Goal: Task Accomplishment & Management: Manage account settings

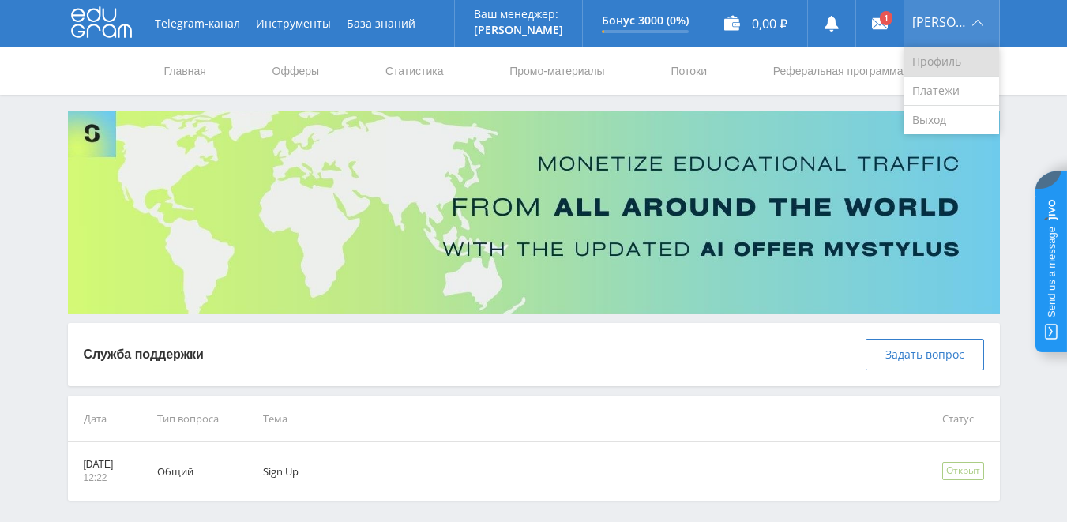
click at [948, 64] on link "Профиль" at bounding box center [951, 61] width 95 height 29
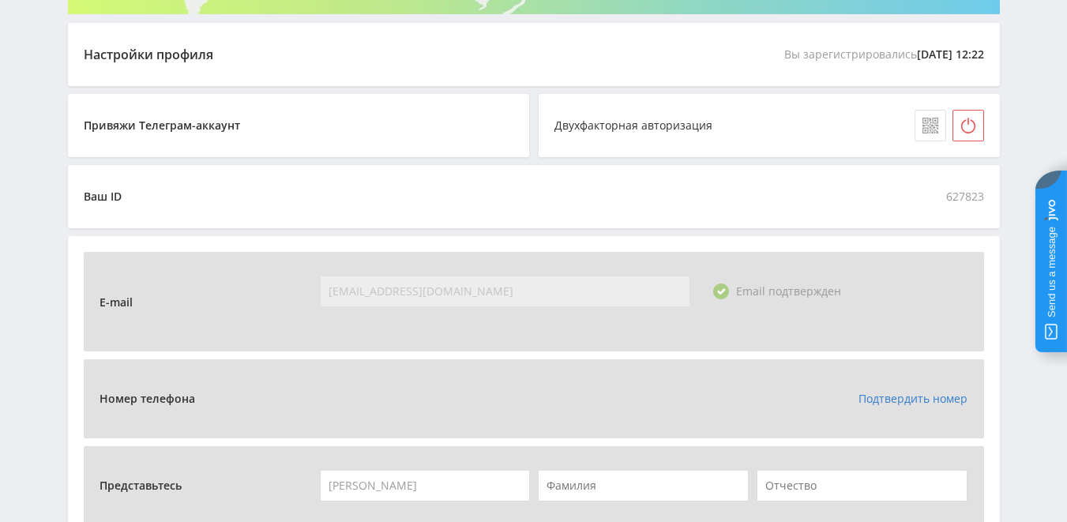
scroll to position [474, 0]
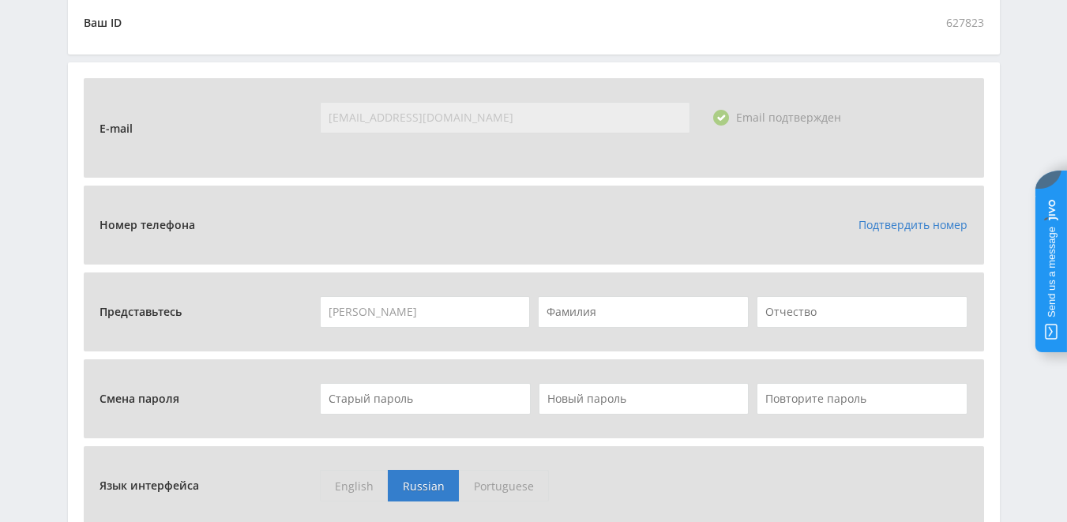
click at [884, 222] on link "Подтвердить номер" at bounding box center [912, 224] width 109 height 15
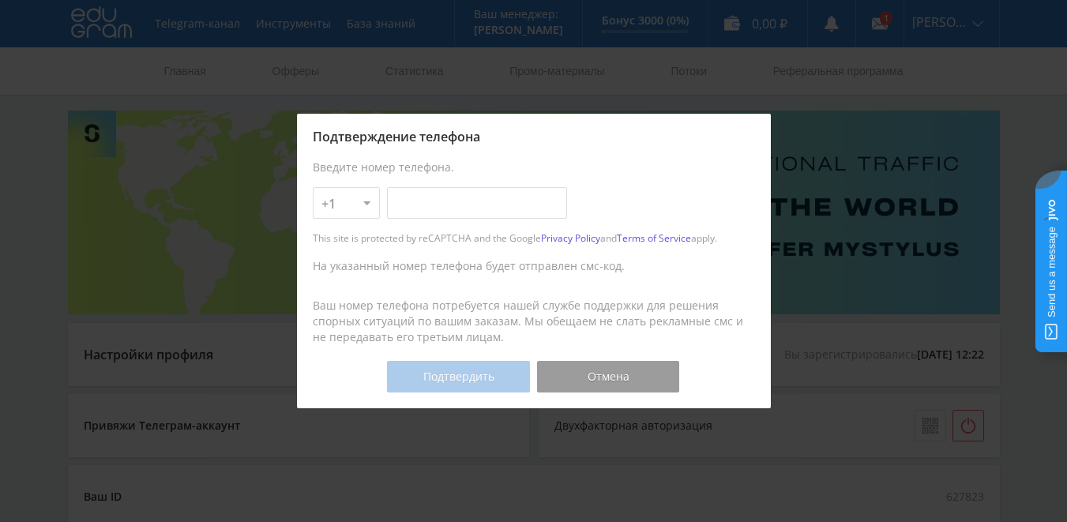
click at [347, 207] on select "+1 +7 +380 +375 +49 +972 +44 +31 +39 +43 +91 +63 +92 +254 +62 +61 +90 +33 +351 …" at bounding box center [346, 203] width 67 height 32
select select "7"
click at [313, 187] on select "+1 +7 +380 +375 +49 +972 +44 +31 +39 +43 +91 +63 +92 +254 +62 +61 +90 +33 +351 …" at bounding box center [346, 203] width 67 height 32
click at [403, 205] on input "text" at bounding box center [477, 203] width 180 height 32
type input "[PHONE_NUMBER]"
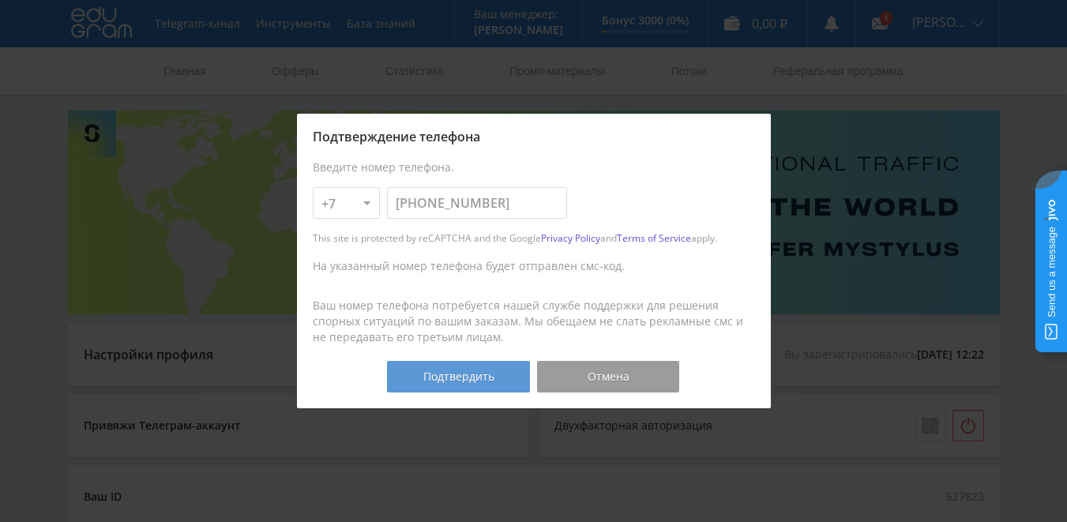
click at [453, 374] on button "Подтвердить" at bounding box center [458, 377] width 142 height 32
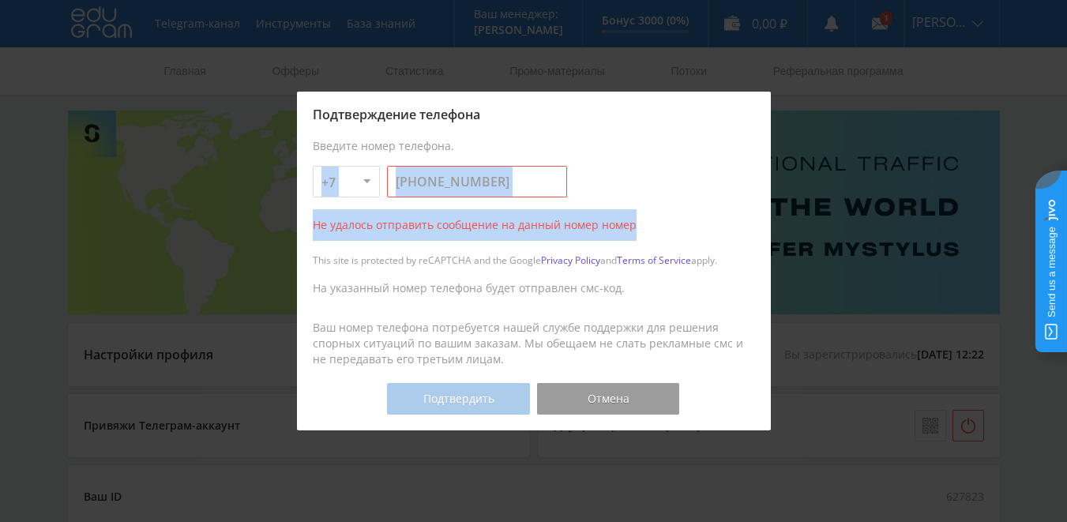
drag, startPoint x: 642, startPoint y: 222, endPoint x: 304, endPoint y: 165, distance: 342.7
click at [304, 165] on div "Подтверждение телефона Введите номер телефона. +1 +7 +380 +375 +49 +972 +44 +31…" at bounding box center [534, 261] width 474 height 338
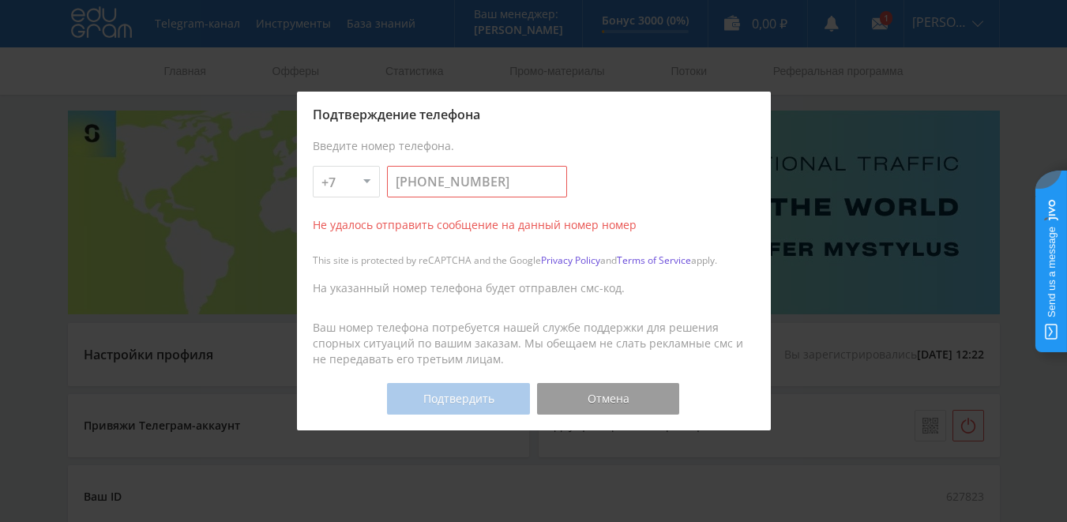
click at [313, 114] on div "Подтверждение телефона" at bounding box center [534, 114] width 442 height 14
drag, startPoint x: 486, startPoint y: 184, endPoint x: 323, endPoint y: 186, distance: 162.7
click at [323, 186] on div "+1 +7 +380 +375 +49 +972 +44 +31 +39 +43 +91 +63 +92 +254 +62 +61 +90 +33 +351 …" at bounding box center [534, 182] width 442 height 32
type input "[PHONE_NUMBER]"
click at [471, 401] on button "Подтвердить" at bounding box center [458, 399] width 142 height 32
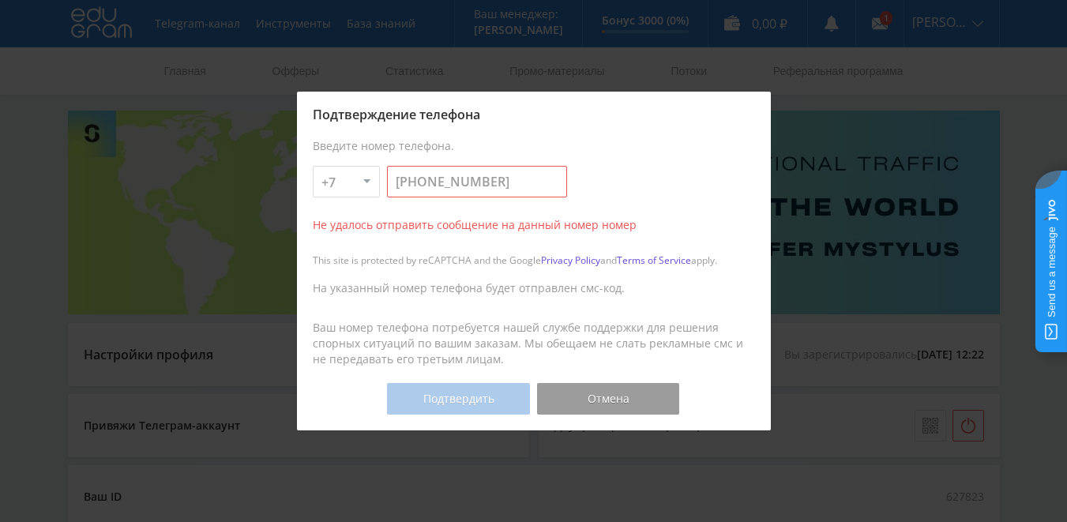
click at [974, 81] on div at bounding box center [533, 261] width 1067 height 522
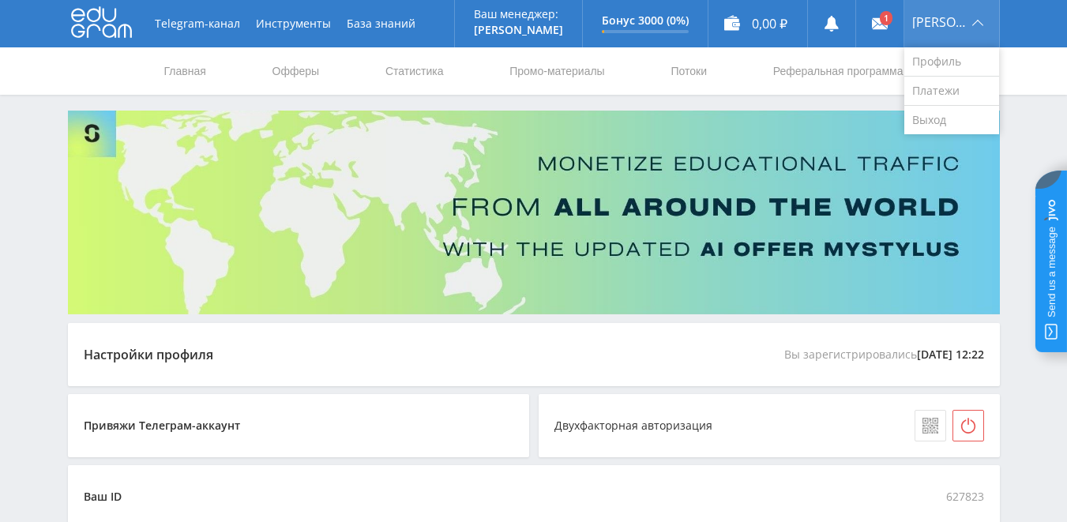
click at [986, 14] on div "[PERSON_NAME]" at bounding box center [951, 23] width 95 height 47
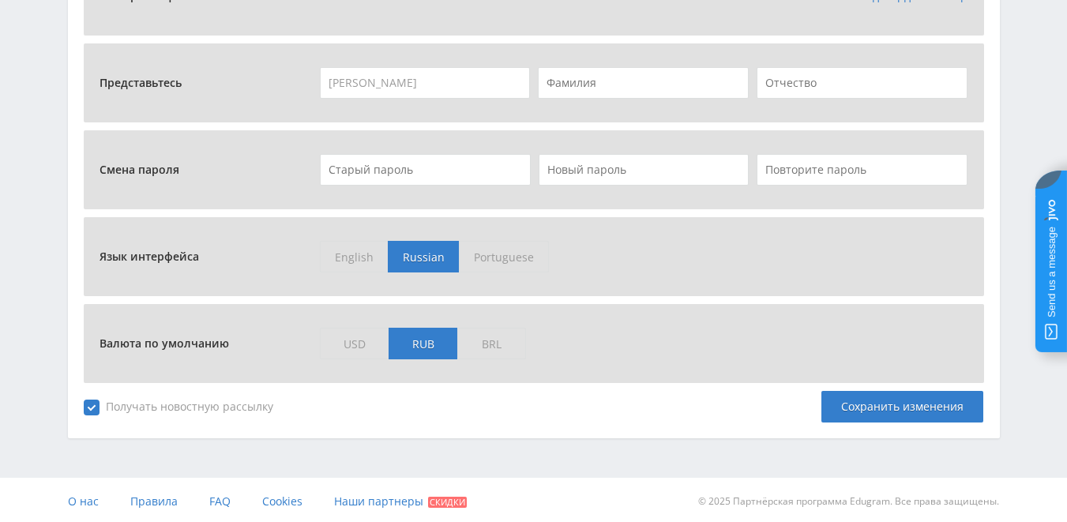
scroll to position [706, 0]
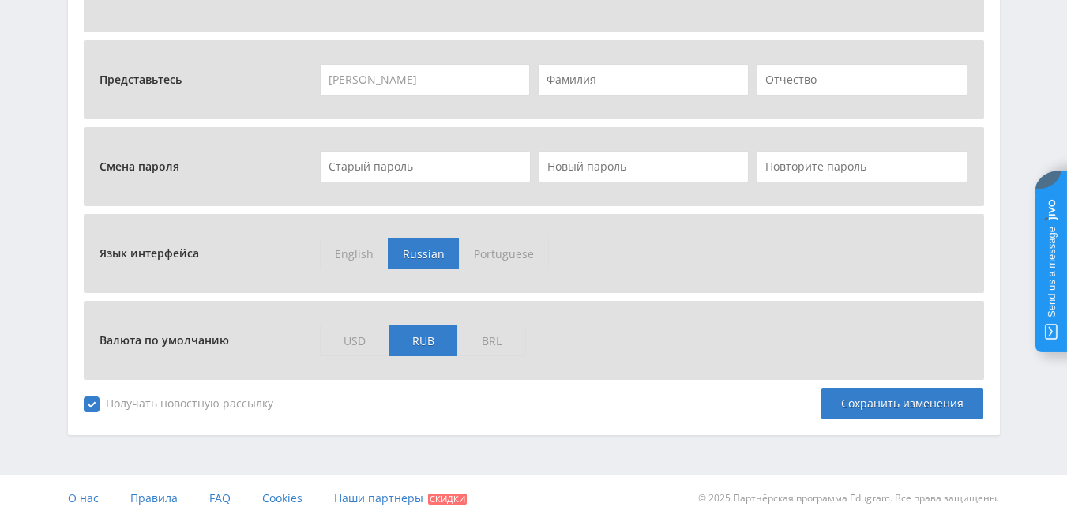
click at [1045, 298] on jdiv at bounding box center [1051, 262] width 32 height 182
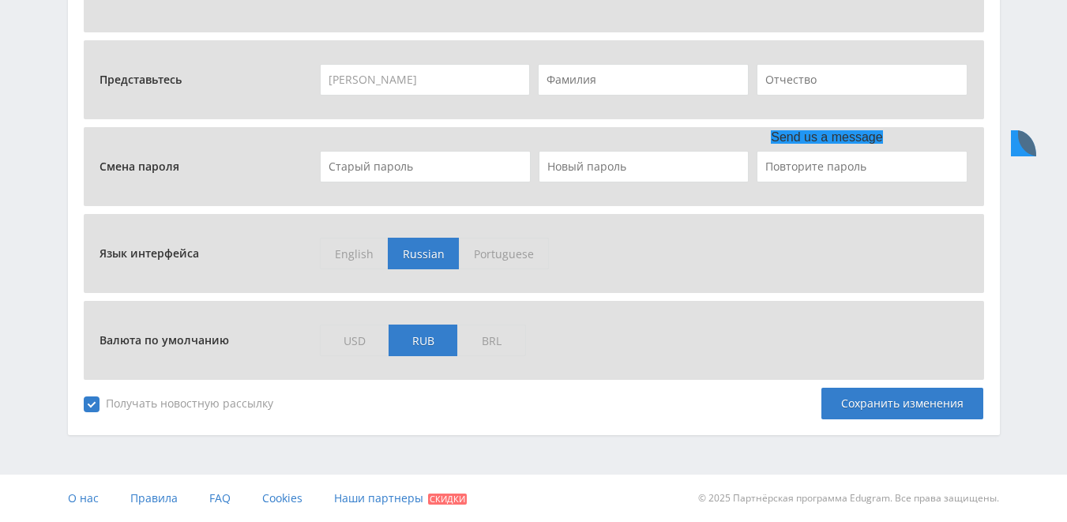
scroll to position [0, 0]
click at [754, 144] on jdiv at bounding box center [755, 141] width 22 height 22
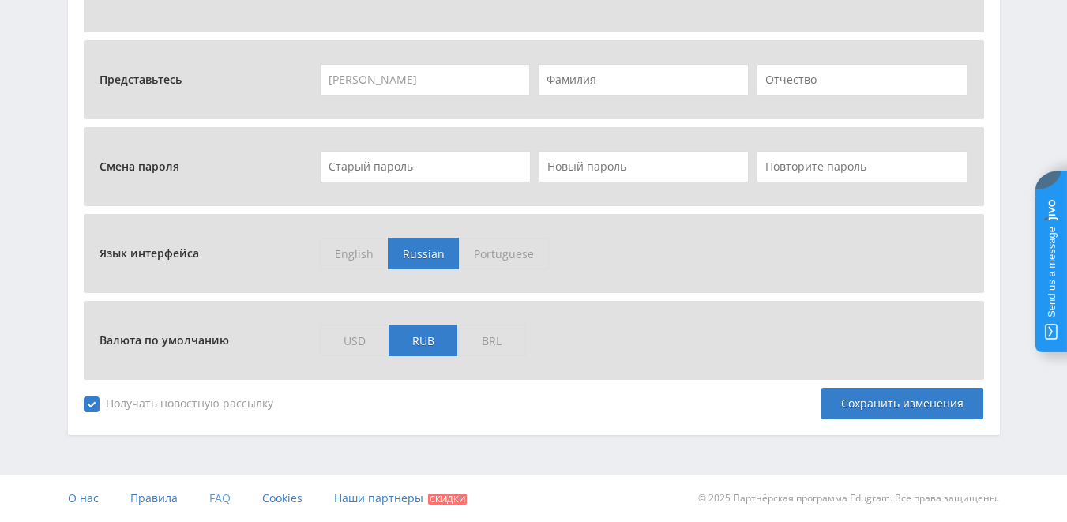
click at [220, 499] on span "FAQ" at bounding box center [219, 497] width 21 height 15
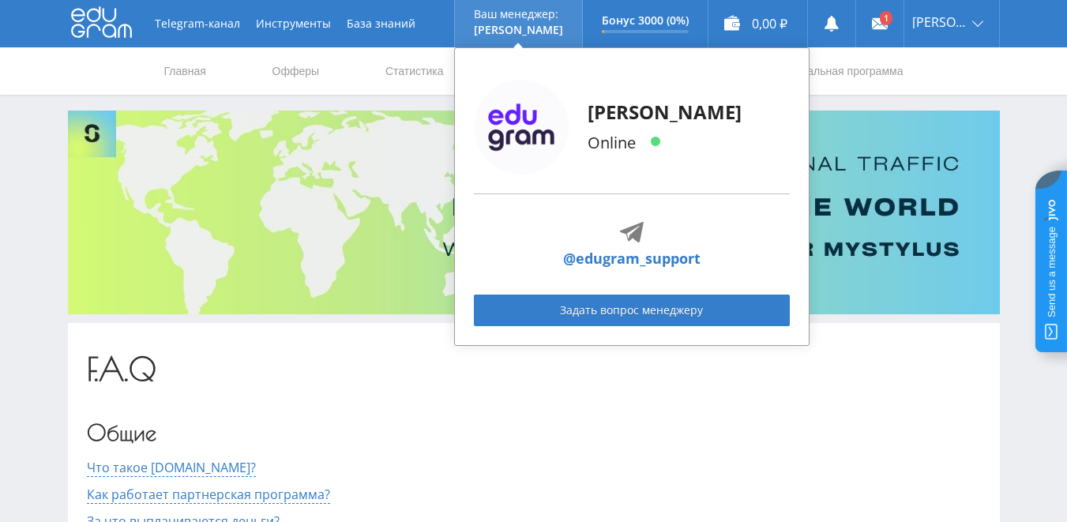
click at [639, 259] on link "@edugram_support" at bounding box center [631, 258] width 137 height 21
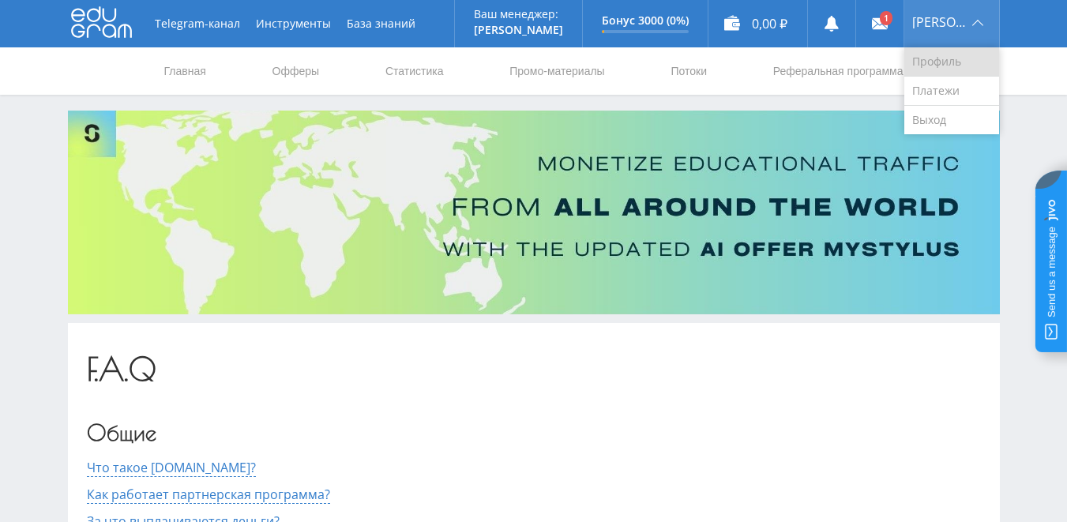
click at [948, 63] on link "Профиль" at bounding box center [951, 61] width 95 height 29
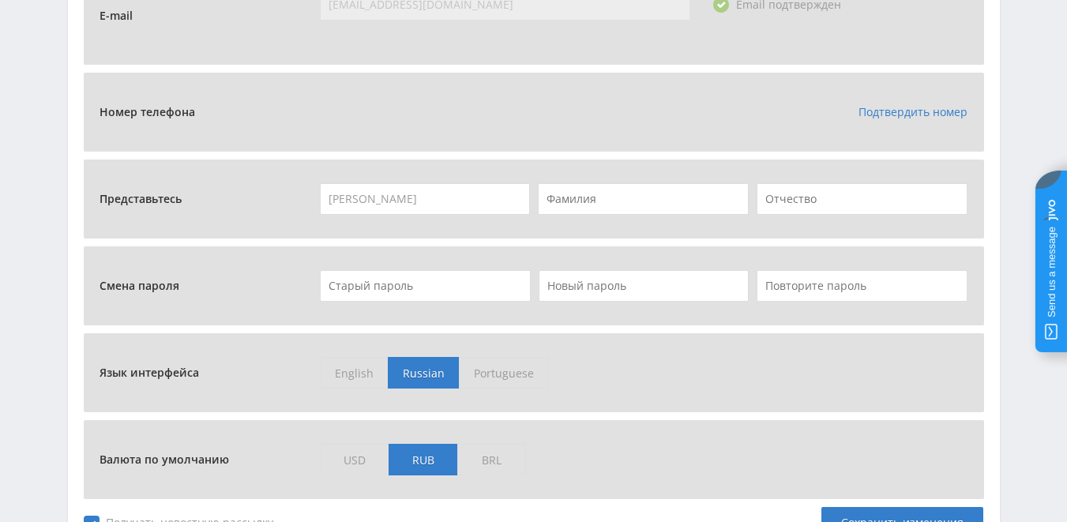
scroll to position [474, 0]
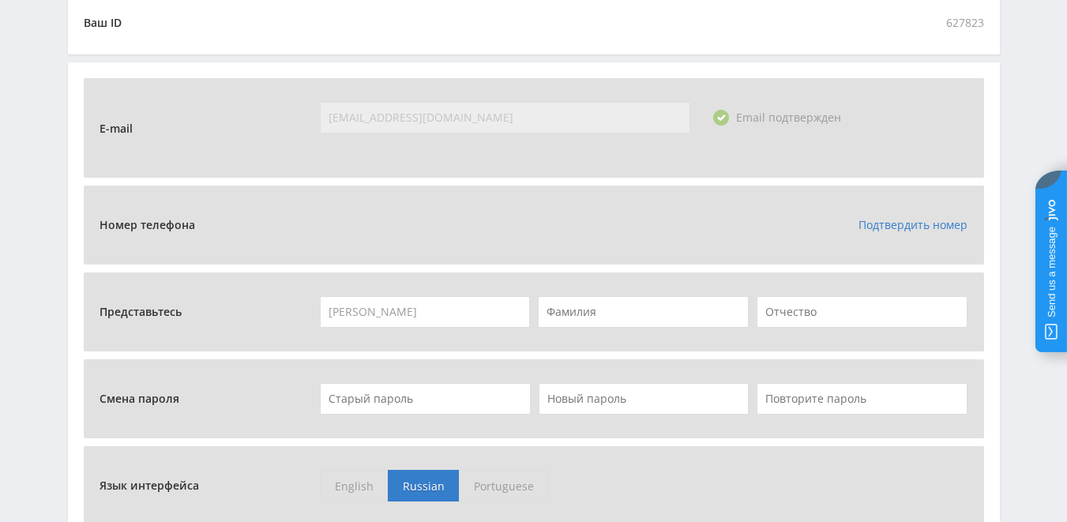
click at [895, 223] on link "Подтвердить номер" at bounding box center [912, 224] width 109 height 15
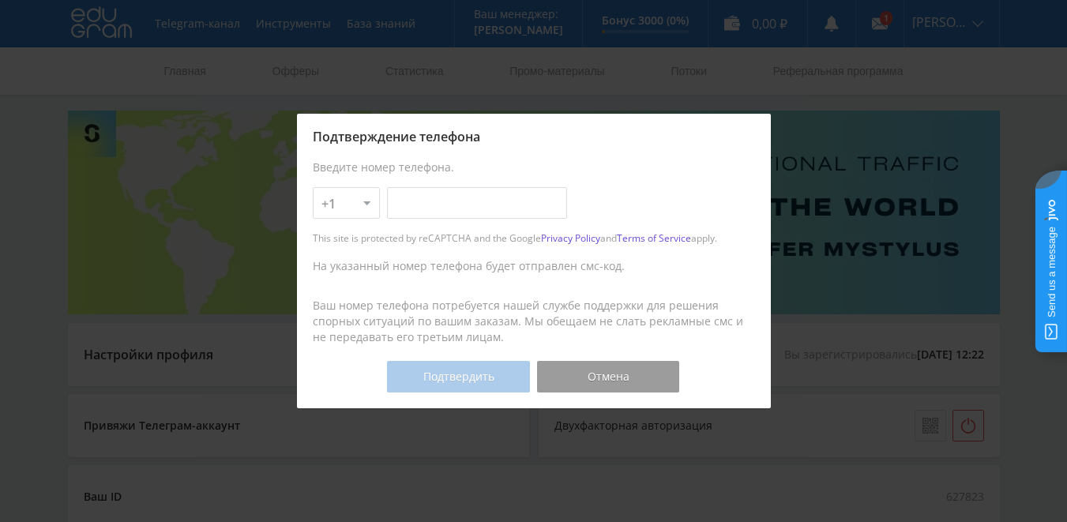
click at [1012, 399] on div at bounding box center [533, 261] width 1067 height 522
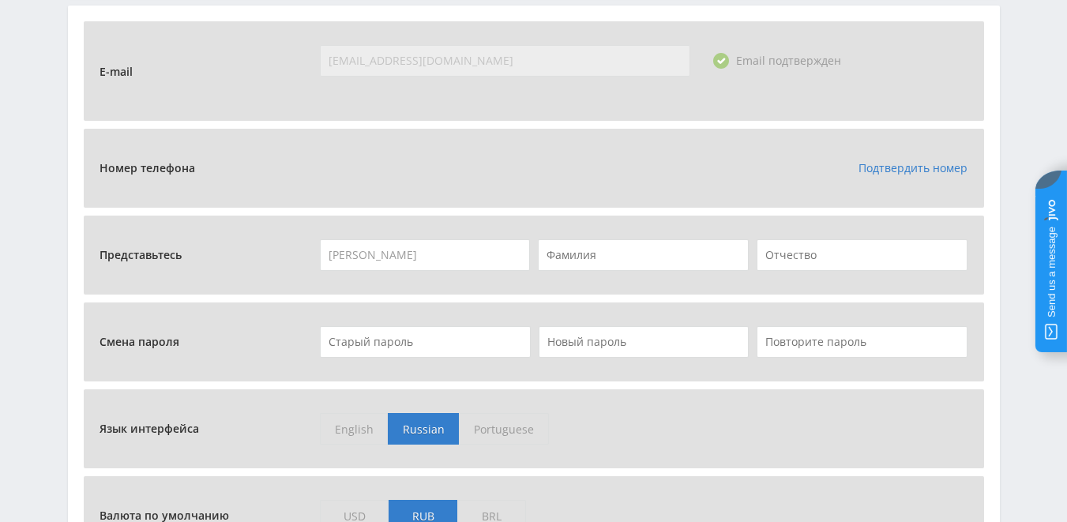
scroll to position [569, 0]
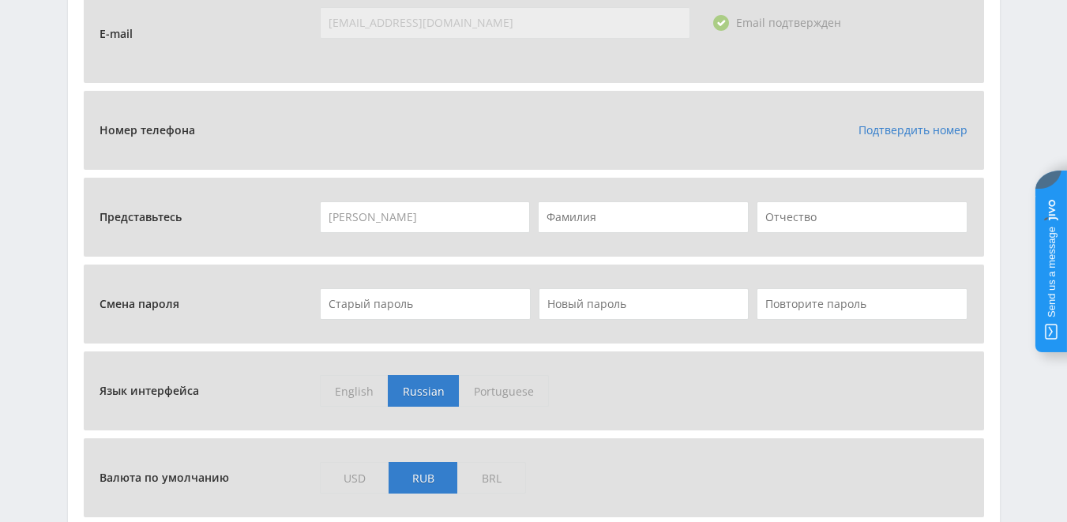
click at [914, 136] on link "Подтвердить номер" at bounding box center [912, 129] width 109 height 15
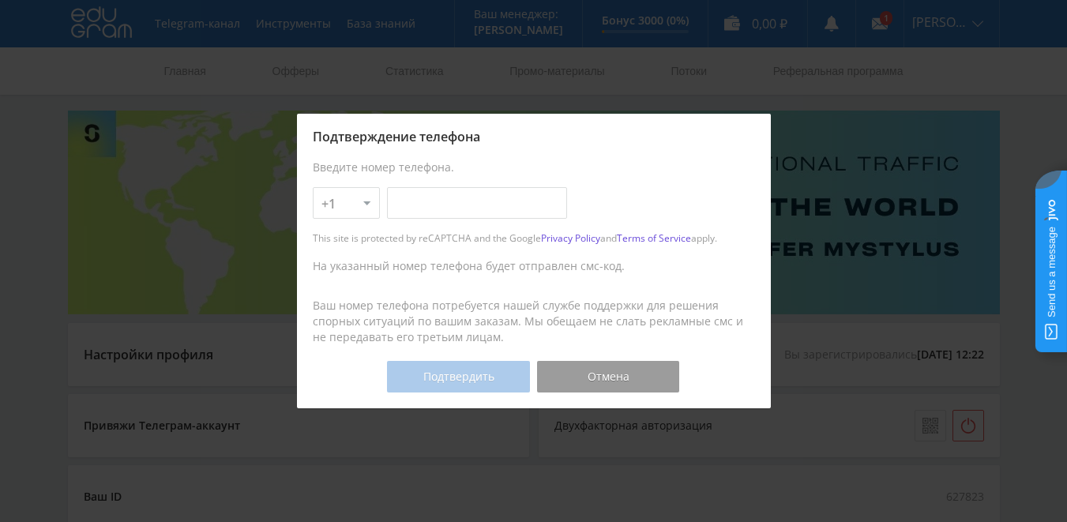
select select "7"
click at [313, 187] on select "+1 +7 +380 +375 +49 +972 +44 +31 +39 +43 +91 +63 +92 +254 +62 +61 +90 +33 +351 …" at bounding box center [346, 203] width 67 height 32
click at [421, 197] on input "text" at bounding box center [477, 203] width 180 height 32
type input "[PHONE_NUMBER]"
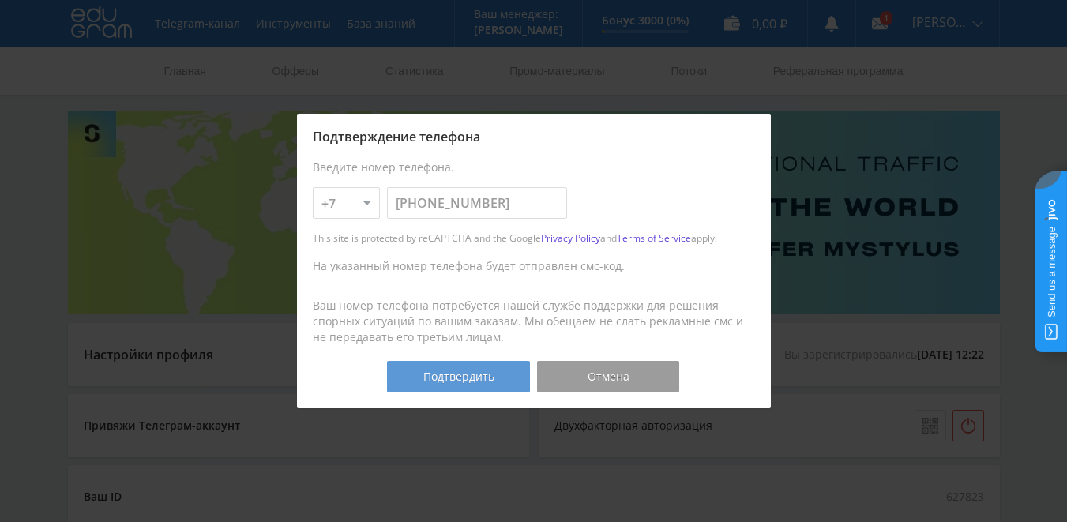
click at [442, 376] on button "Подтвердить" at bounding box center [458, 377] width 142 height 32
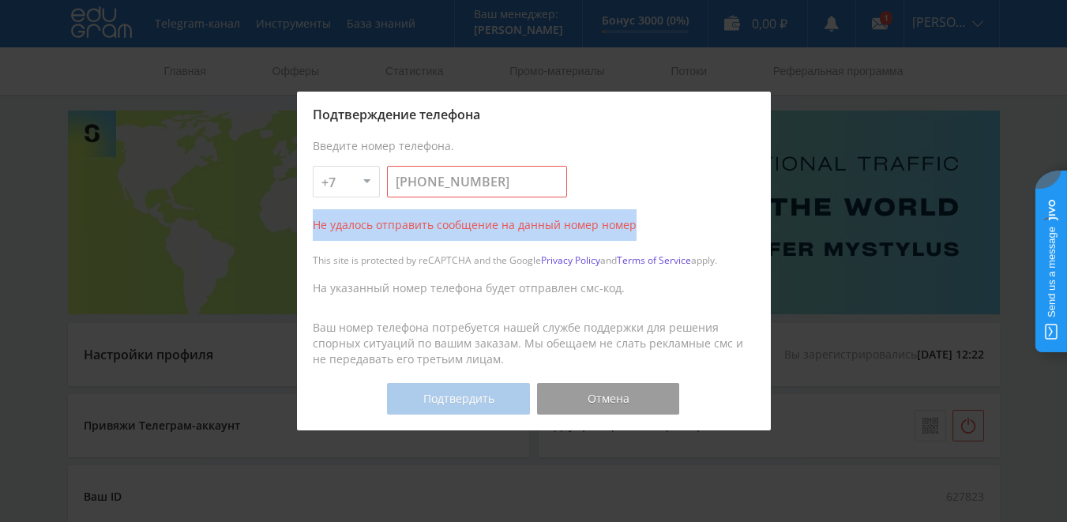
drag, startPoint x: 635, startPoint y: 224, endPoint x: 306, endPoint y: 229, distance: 329.3
click at [306, 229] on div "Подтверждение телефона Введите номер телефона. +1 +7 +380 +375 +49 +972 +44 +31…" at bounding box center [534, 261] width 474 height 338
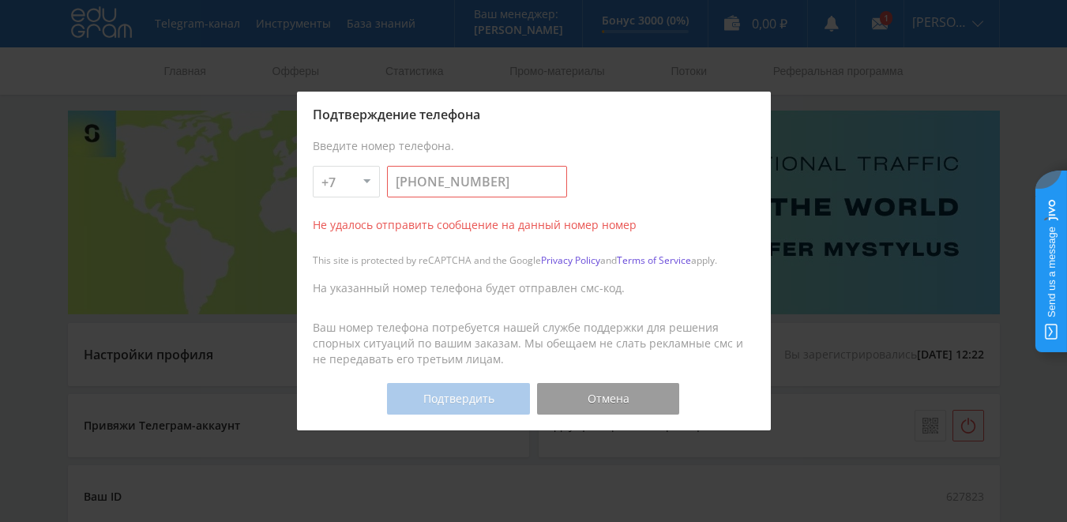
click at [305, 103] on div "Подтверждение телефона Введите номер телефона. +1 +7 +380 +375 +49 +972 +44 +31…" at bounding box center [534, 261] width 474 height 338
click at [619, 398] on button "Отмена" at bounding box center [608, 399] width 142 height 32
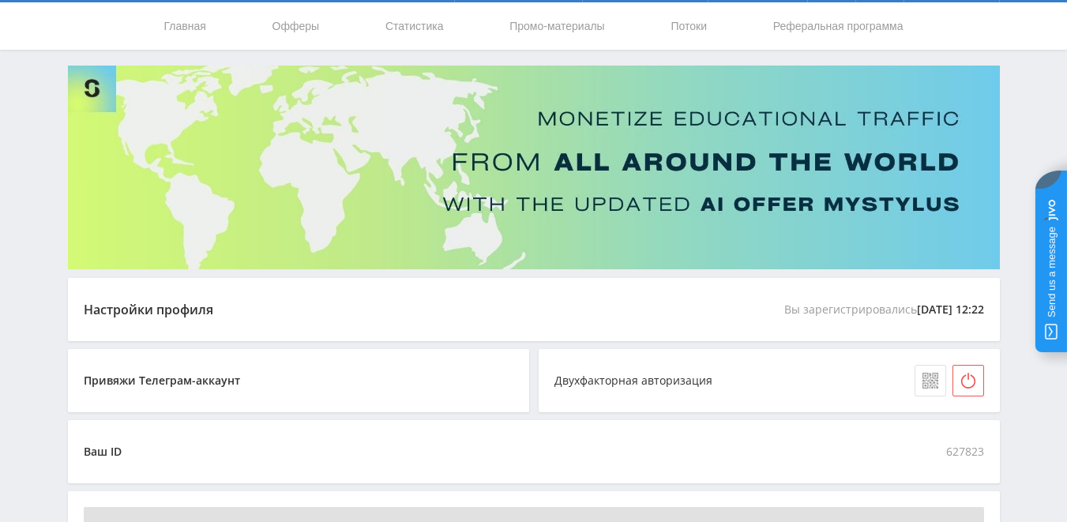
scroll to position [43, 0]
